Goal: Navigation & Orientation: Find specific page/section

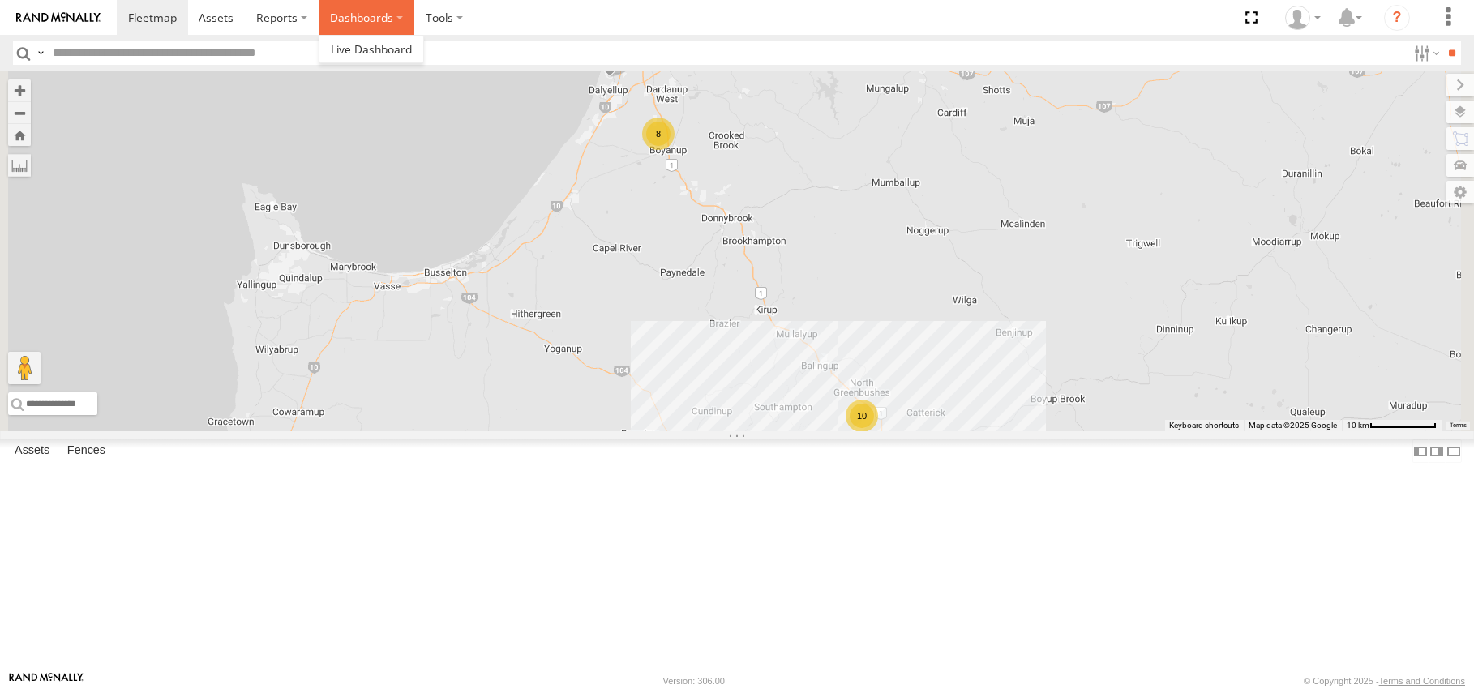
click at [395, 16] on label "Dashboards" at bounding box center [367, 17] width 96 height 35
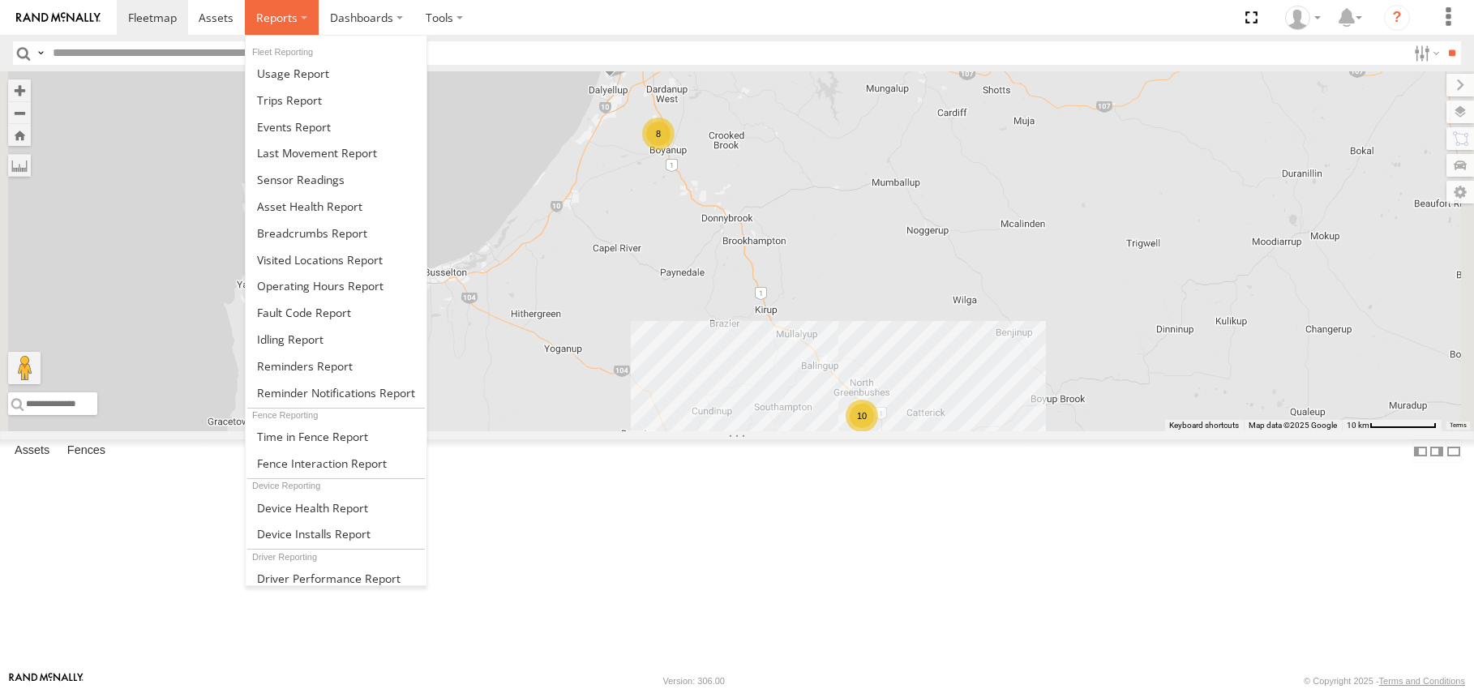
click at [302, 16] on label at bounding box center [282, 17] width 74 height 35
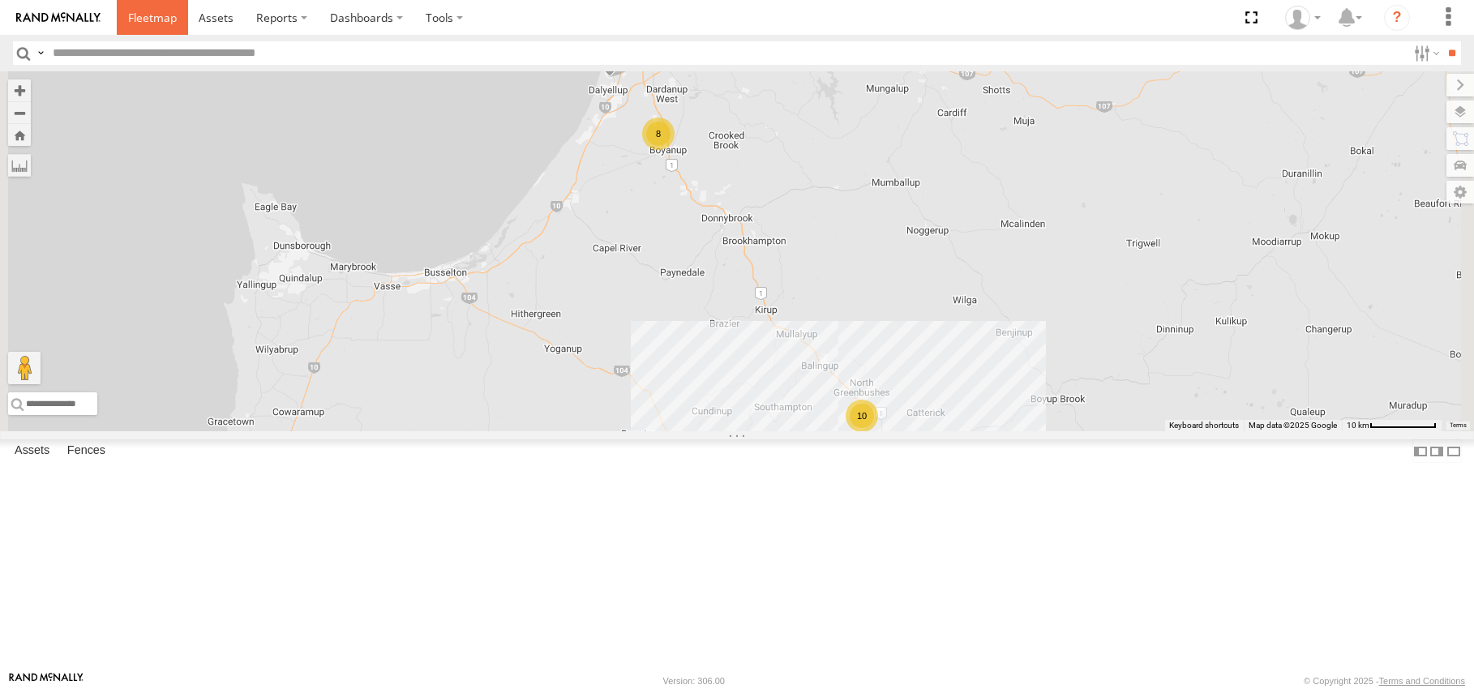
click at [129, 20] on span at bounding box center [152, 17] width 49 height 15
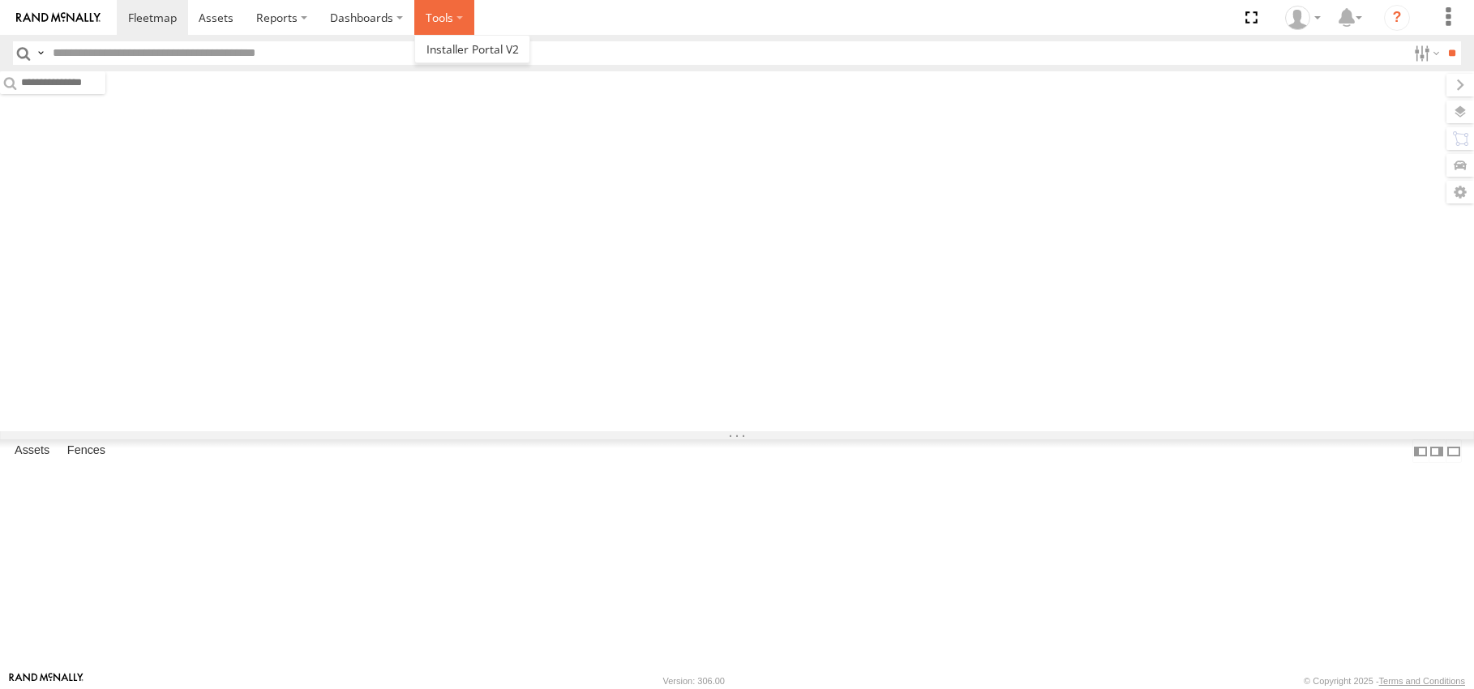
click at [460, 15] on label at bounding box center [444, 17] width 60 height 35
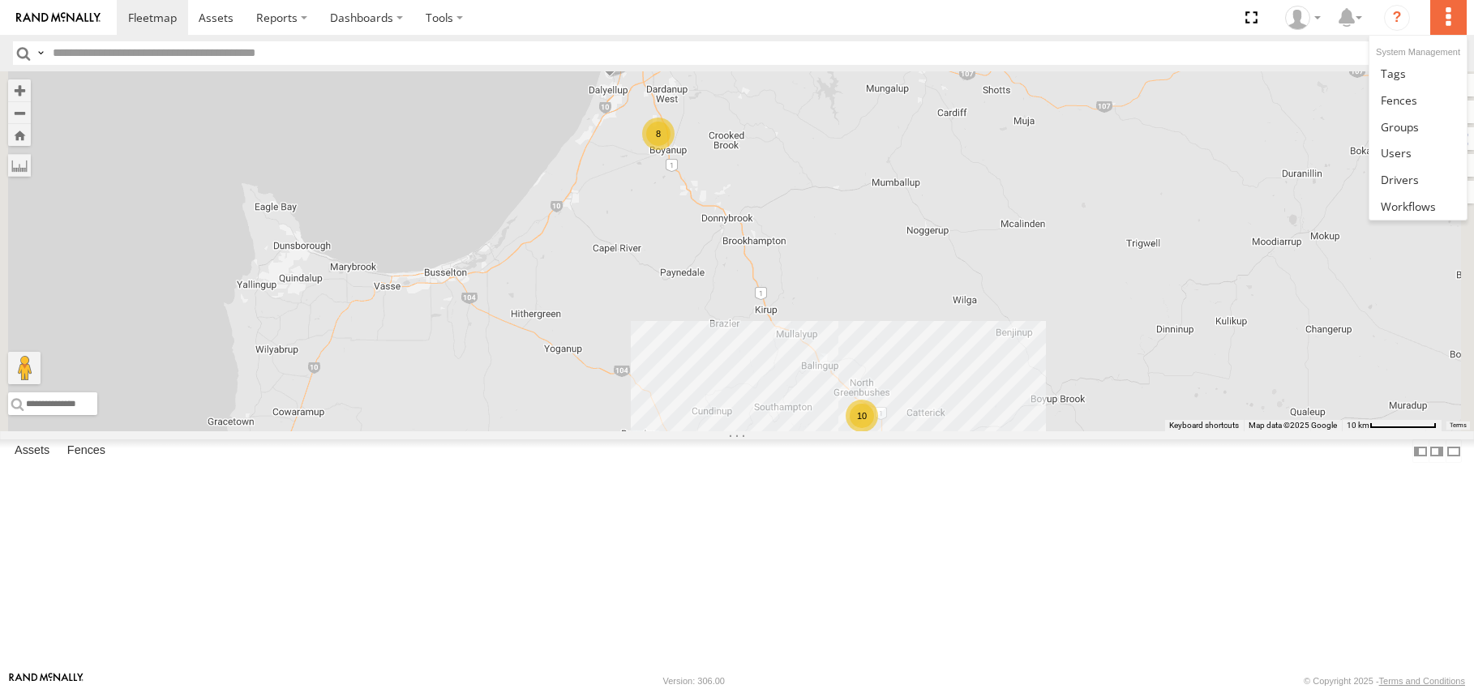
click at [1453, 21] on label at bounding box center [1448, 17] width 36 height 35
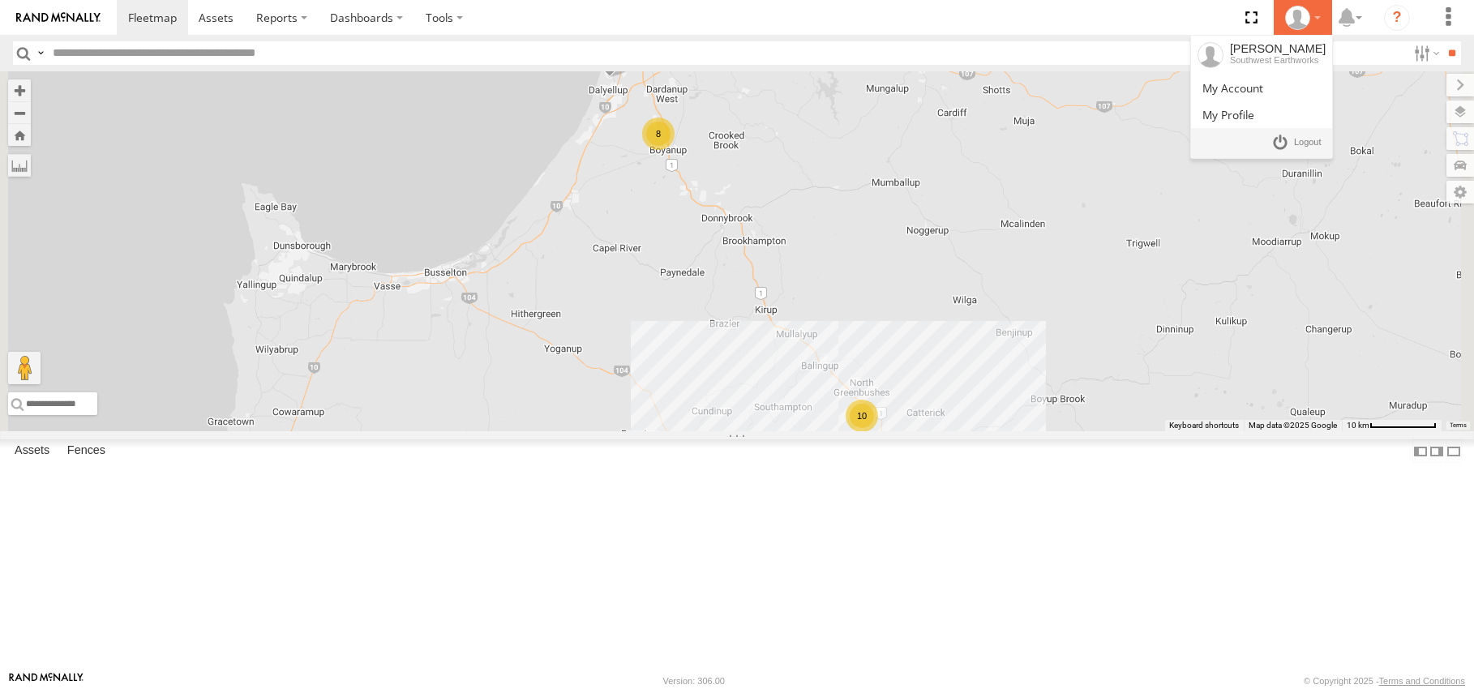
click at [1321, 19] on div at bounding box center [1302, 18] width 47 height 24
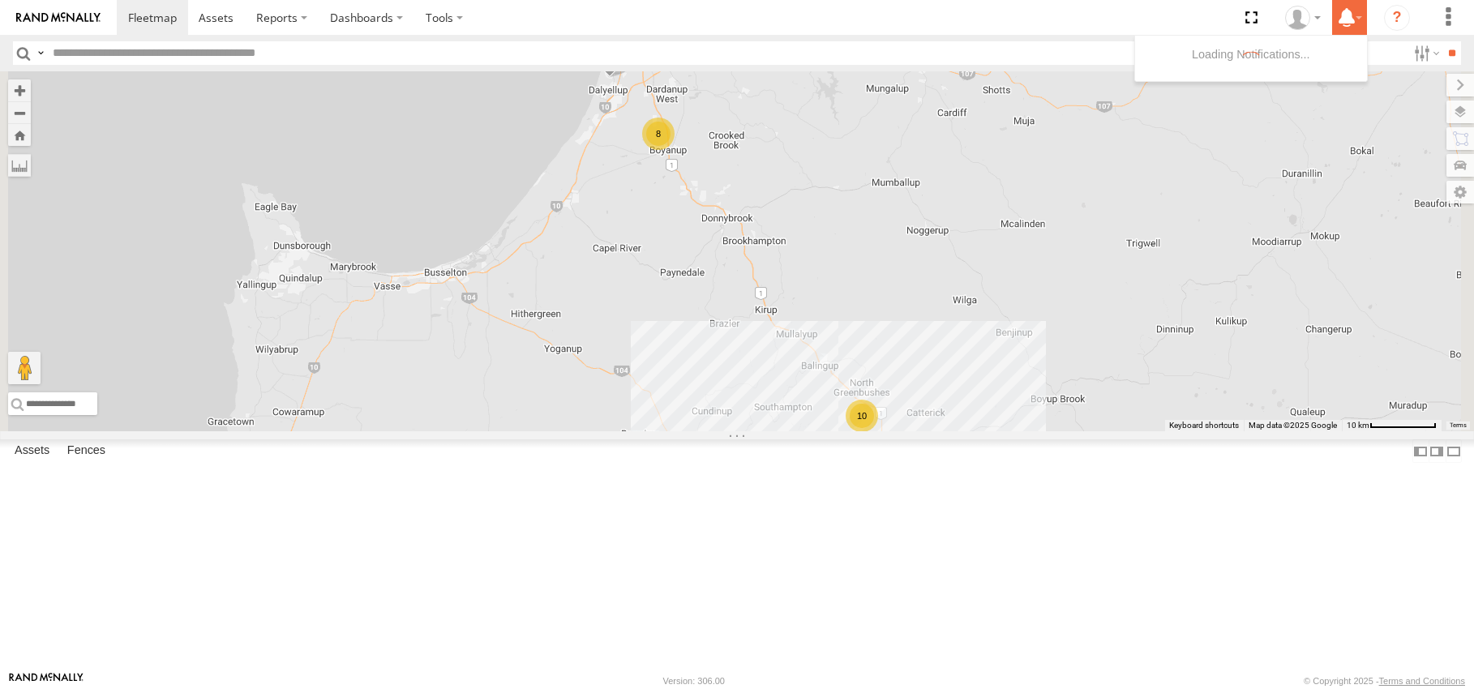
click at [1361, 17] on label at bounding box center [1349, 17] width 35 height 35
click at [1255, 15] on span at bounding box center [1250, 17] width 33 height 35
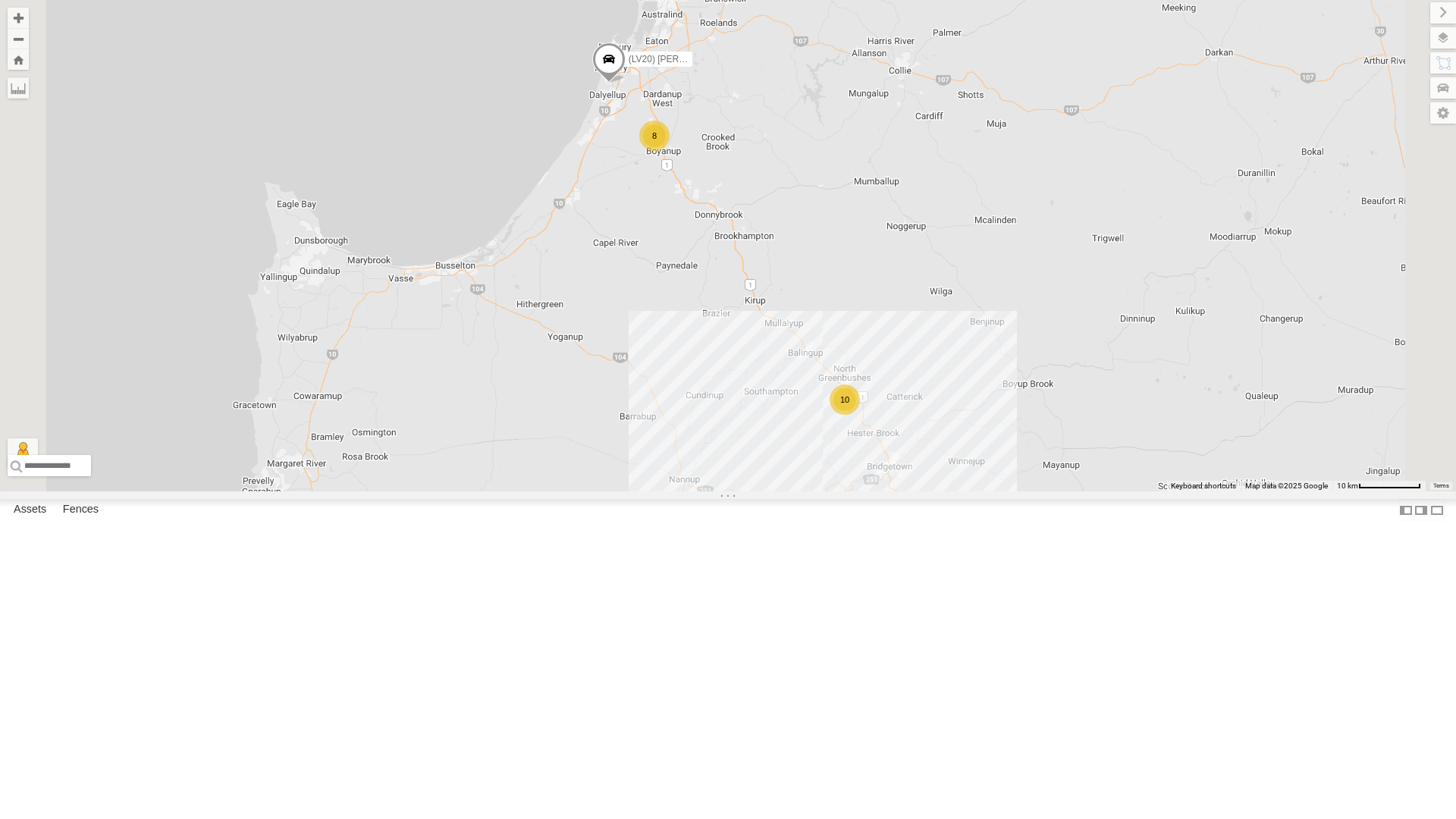
click at [1209, 124] on div "10 (LV20) Tony Ute 8" at bounding box center [728, 245] width 1456 height 491
click at [852, 62] on div "10 (LV20) Tony Ute 8" at bounding box center [728, 245] width 1456 height 491
click at [852, 55] on div "10 (LV20) Tony Ute 8" at bounding box center [728, 245] width 1456 height 491
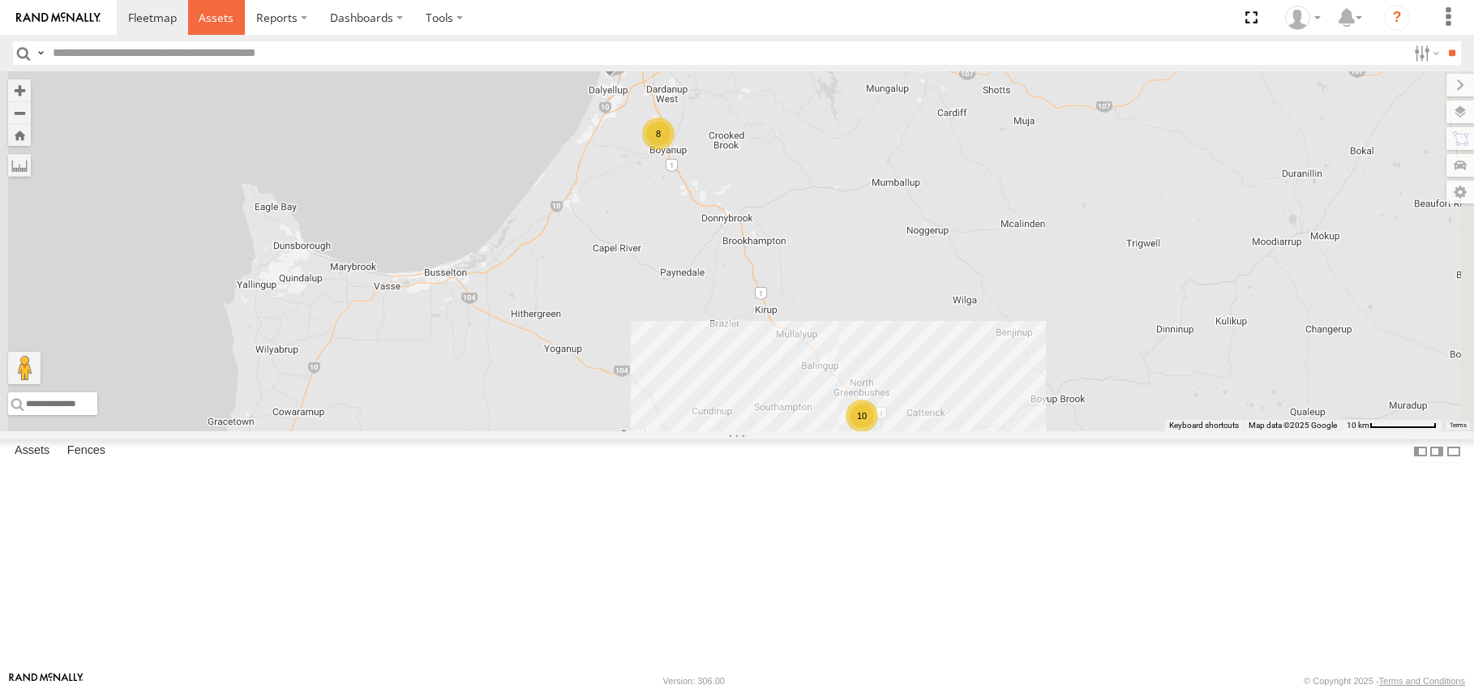
click at [223, 15] on span at bounding box center [216, 17] width 35 height 15
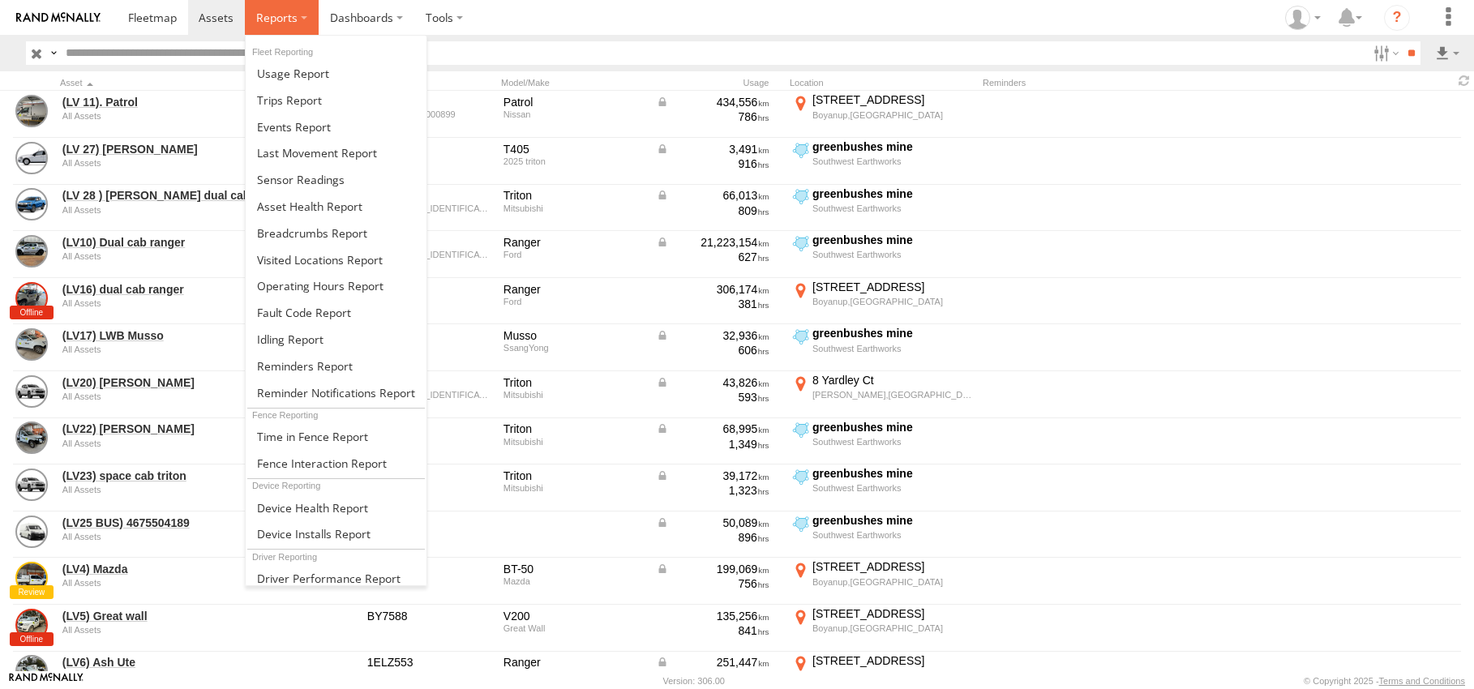
click at [296, 15] on label at bounding box center [282, 17] width 74 height 35
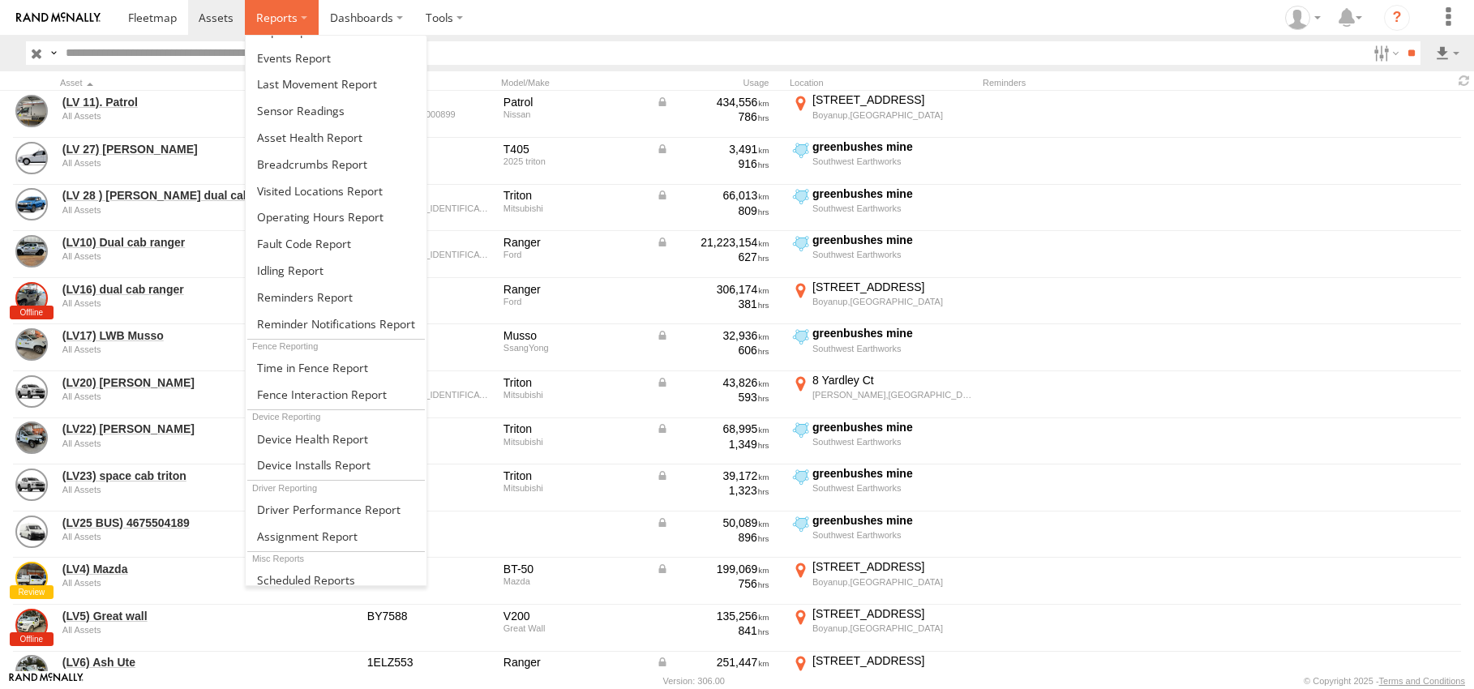
scroll to position [77, 0]
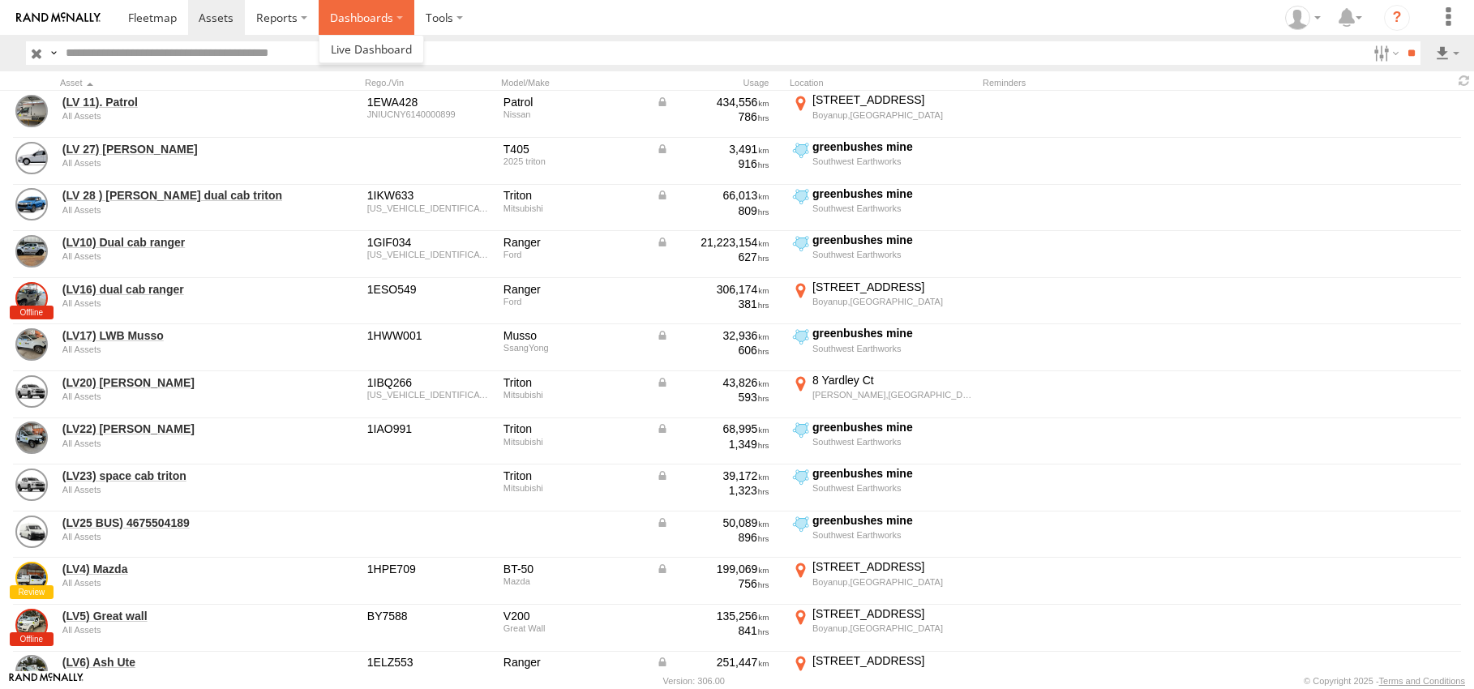
click at [398, 14] on label "Dashboards" at bounding box center [367, 17] width 96 height 35
click at [400, 43] on span at bounding box center [371, 48] width 81 height 15
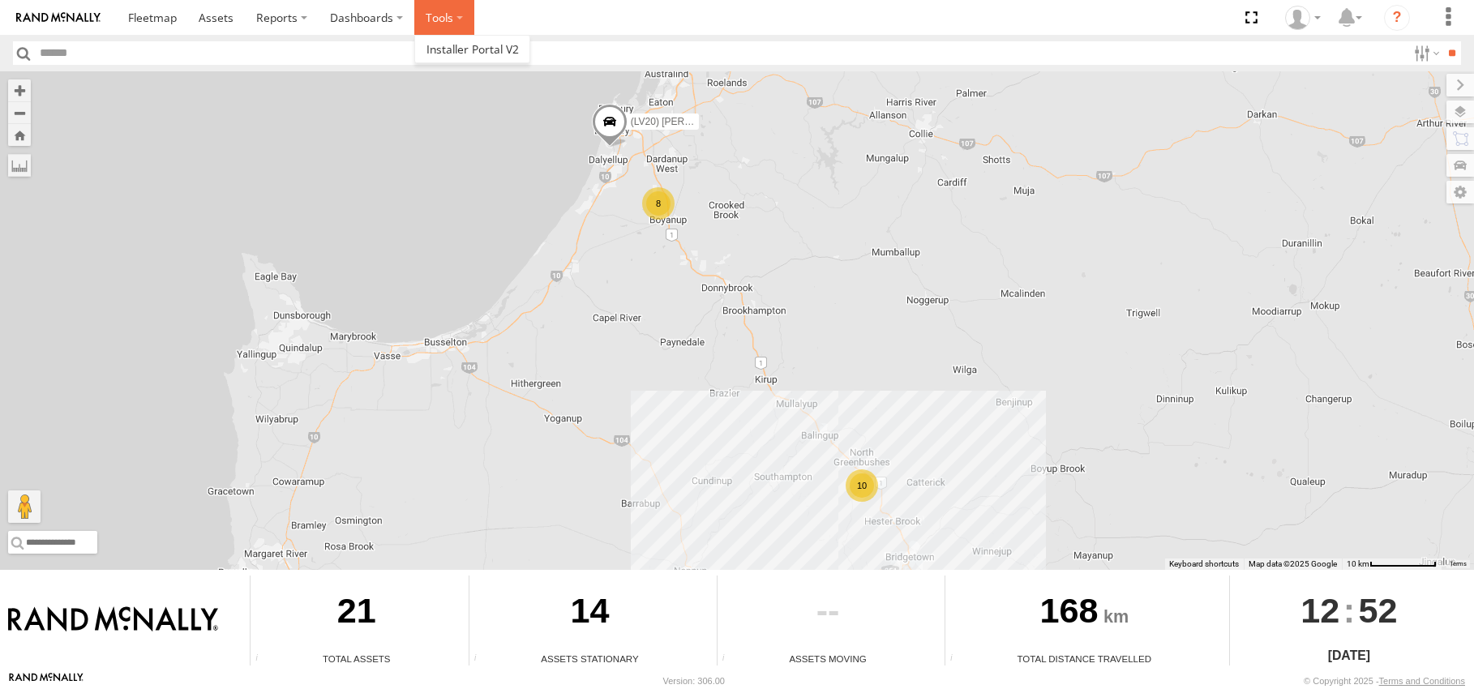
click at [460, 18] on label at bounding box center [444, 17] width 60 height 35
click at [762, 487] on div "10 (LV20) Tony Ute 8" at bounding box center [737, 320] width 1474 height 499
